Goal: Obtain resource: Obtain resource

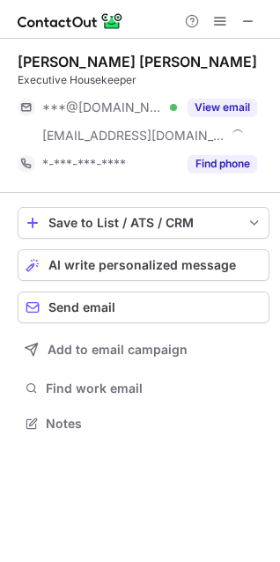
scroll to position [411, 280]
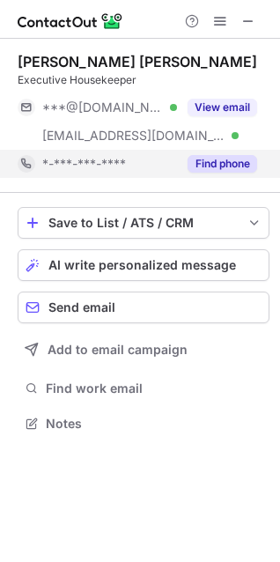
click at [237, 163] on button "Find phone" at bounding box center [223, 164] width 70 height 18
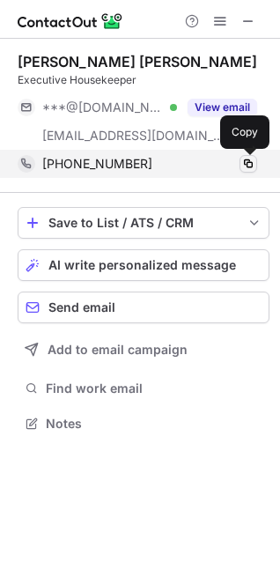
click at [248, 158] on span at bounding box center [248, 164] width 14 height 14
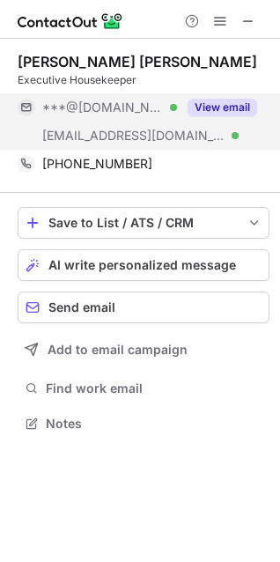
click at [210, 104] on button "View email" at bounding box center [223, 108] width 70 height 18
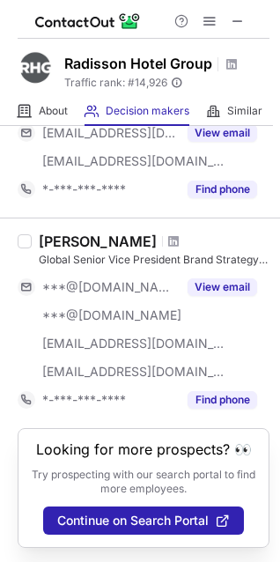
scroll to position [1417, 0]
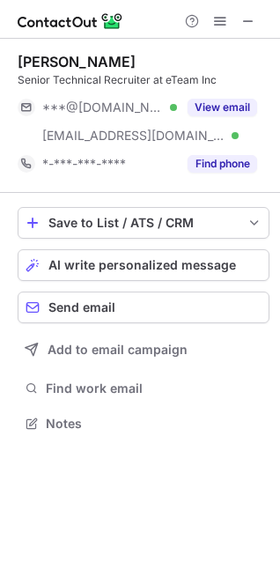
scroll to position [411, 280]
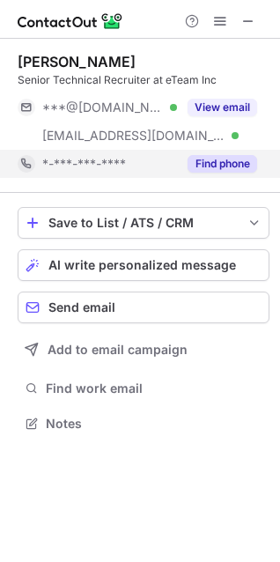
click at [200, 166] on button "Find phone" at bounding box center [223, 164] width 70 height 18
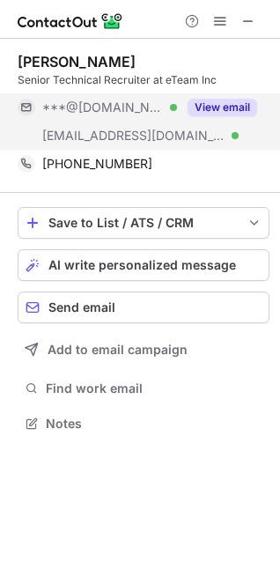
click at [238, 112] on button "View email" at bounding box center [223, 108] width 70 height 18
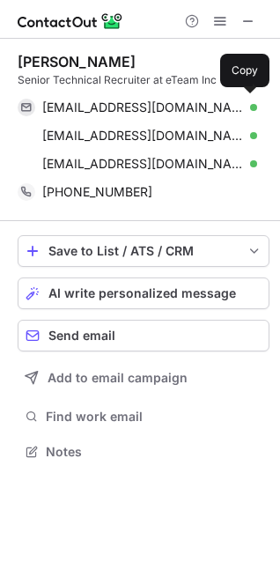
scroll to position [439, 280]
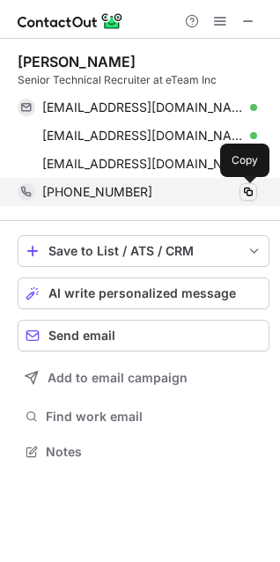
click at [252, 190] on span at bounding box center [248, 192] width 14 height 14
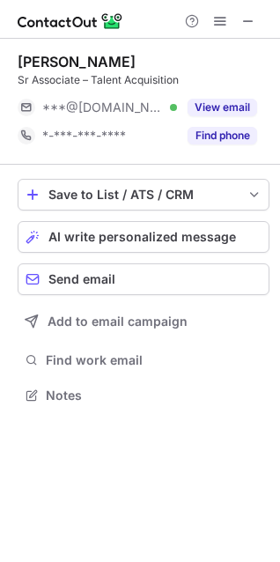
scroll to position [383, 280]
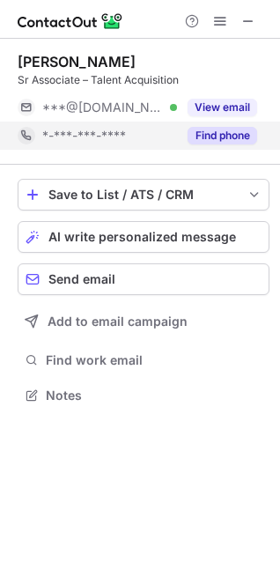
click at [232, 138] on button "Find phone" at bounding box center [223, 136] width 70 height 18
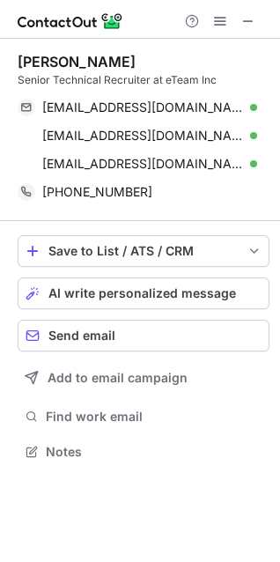
scroll to position [439, 280]
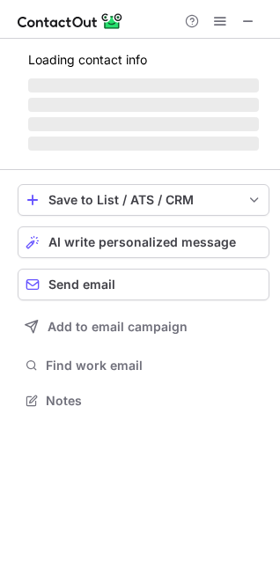
scroll to position [411, 280]
